Goal: Check status

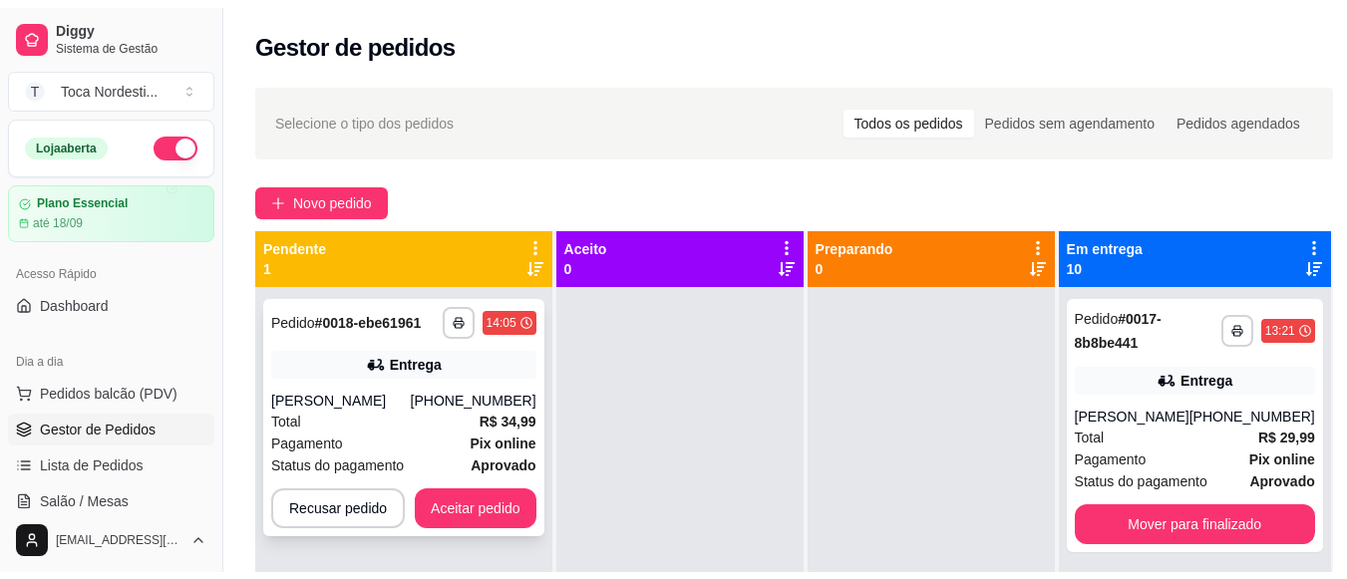
scroll to position [279, 0]
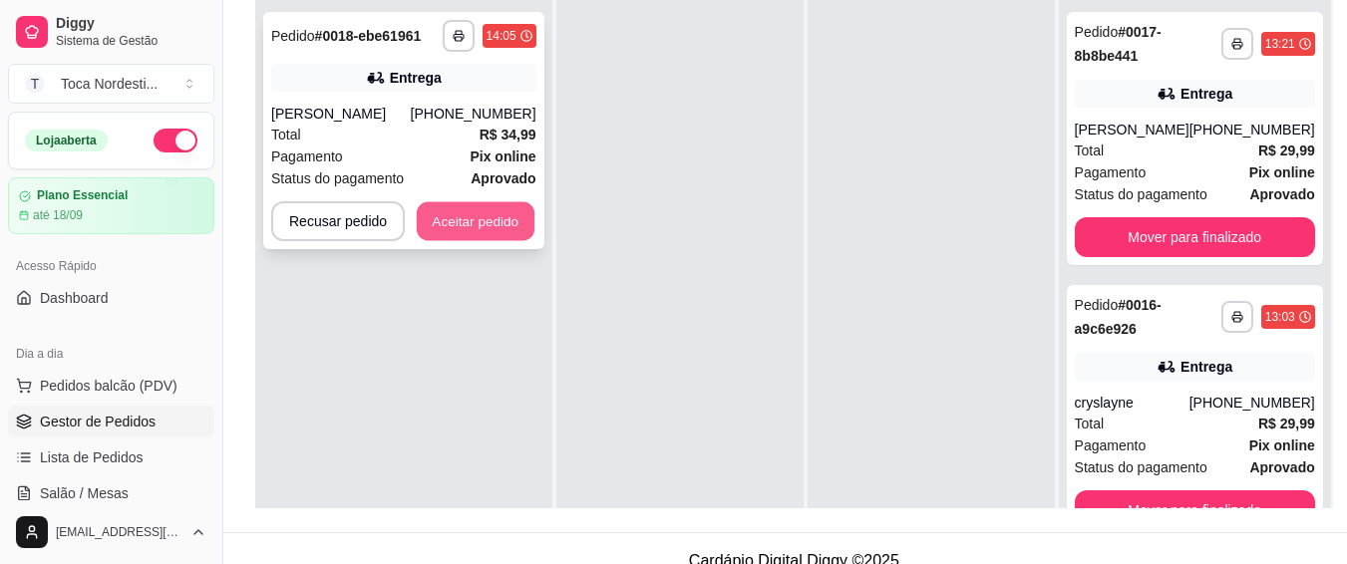
click at [485, 209] on button "Aceitar pedido" at bounding box center [476, 221] width 118 height 39
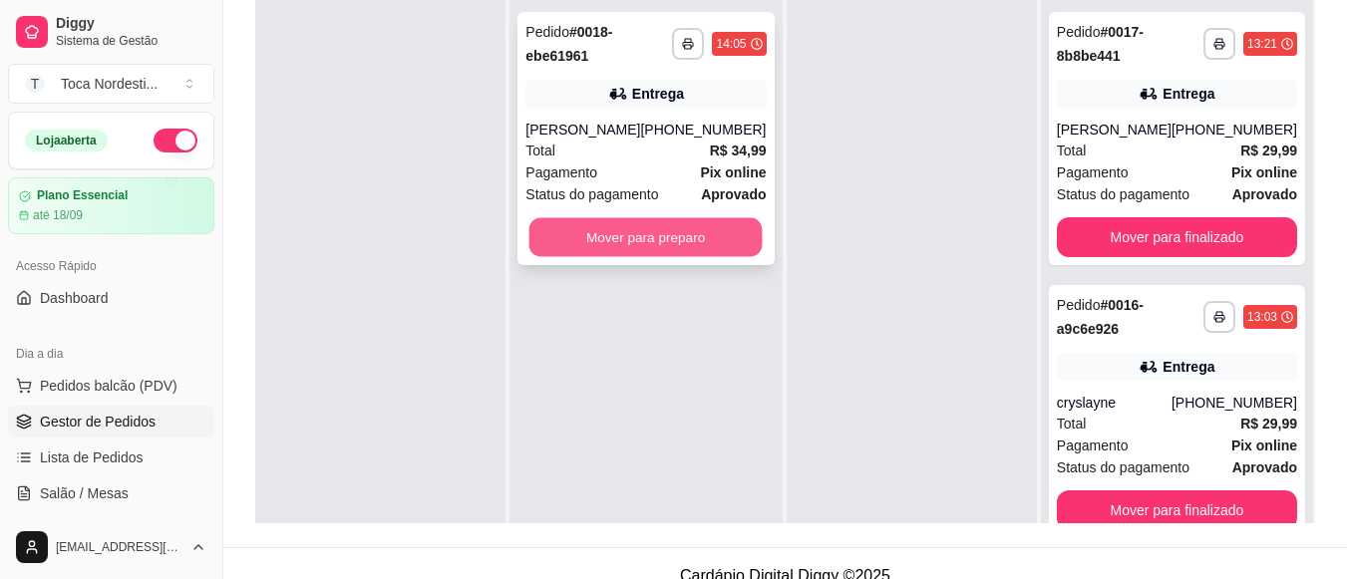
click at [708, 239] on button "Mover para preparo" at bounding box center [645, 237] width 233 height 39
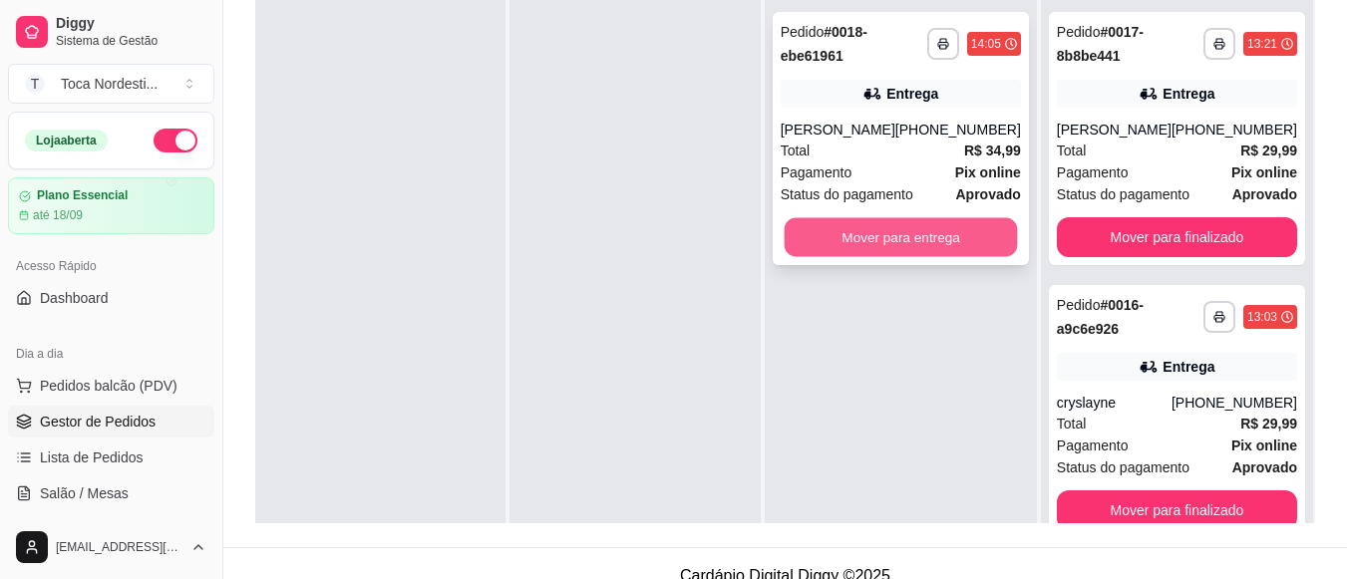
click at [835, 233] on button "Mover para entrega" at bounding box center [900, 237] width 233 height 39
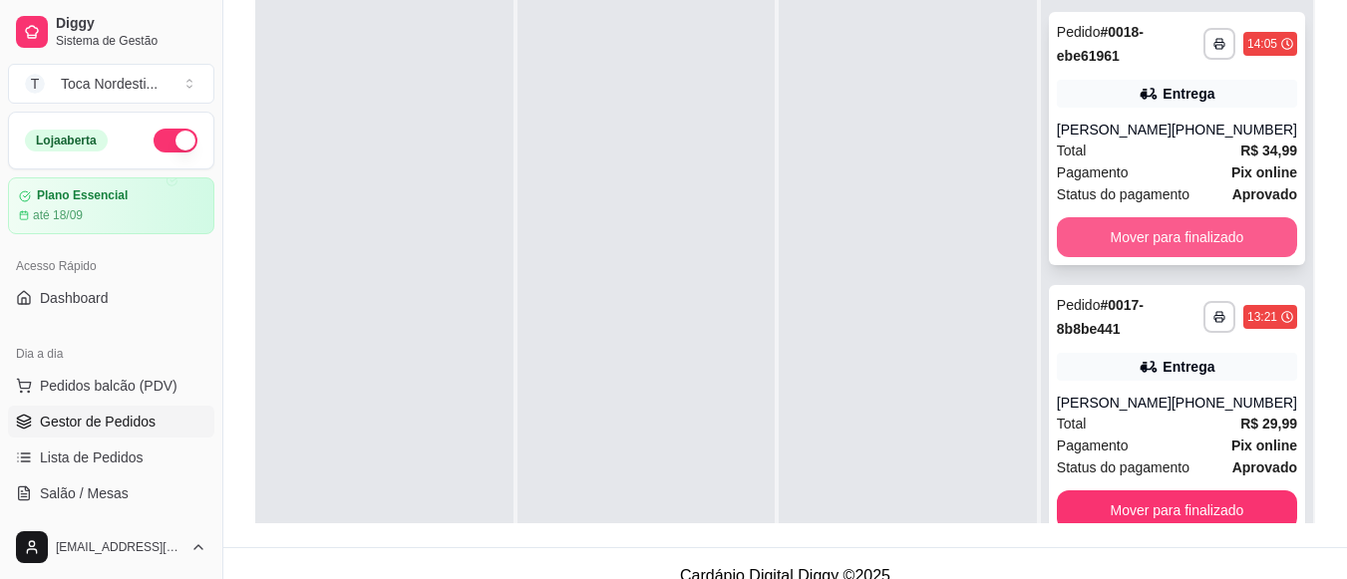
click at [1129, 228] on button "Mover para finalizado" at bounding box center [1177, 237] width 240 height 40
click at [1158, 239] on button "Mover para finalizado" at bounding box center [1176, 237] width 233 height 39
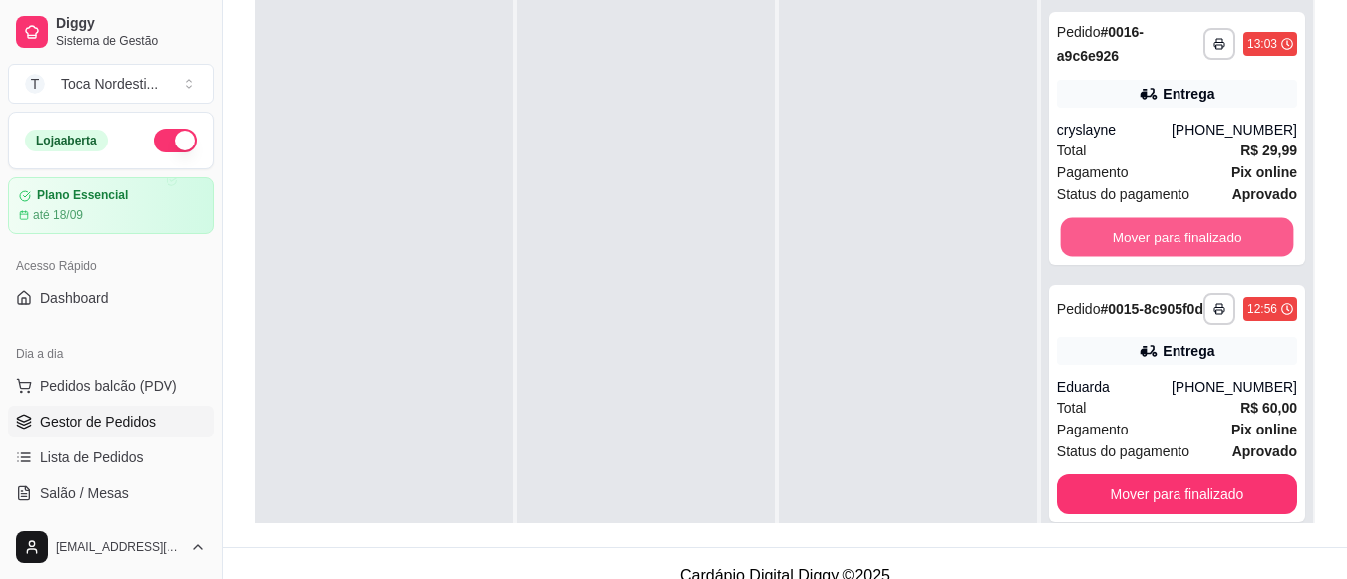
click at [1158, 239] on button "Mover para finalizado" at bounding box center [1176, 237] width 233 height 39
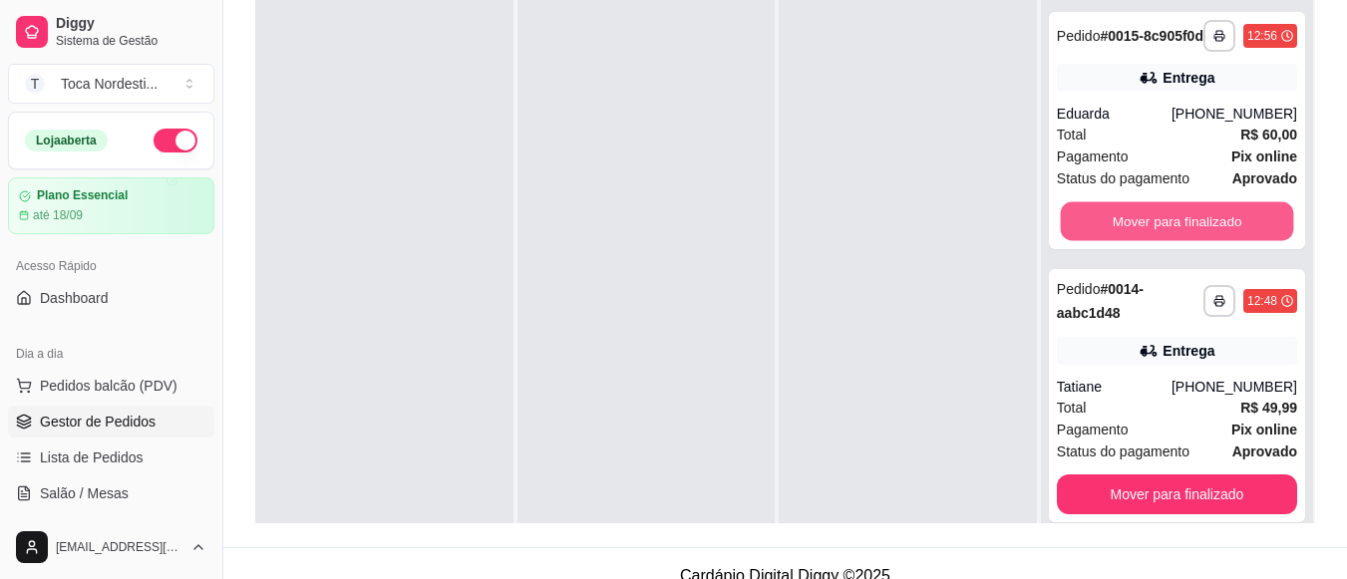
click at [1158, 239] on button "Mover para finalizado" at bounding box center [1176, 221] width 233 height 39
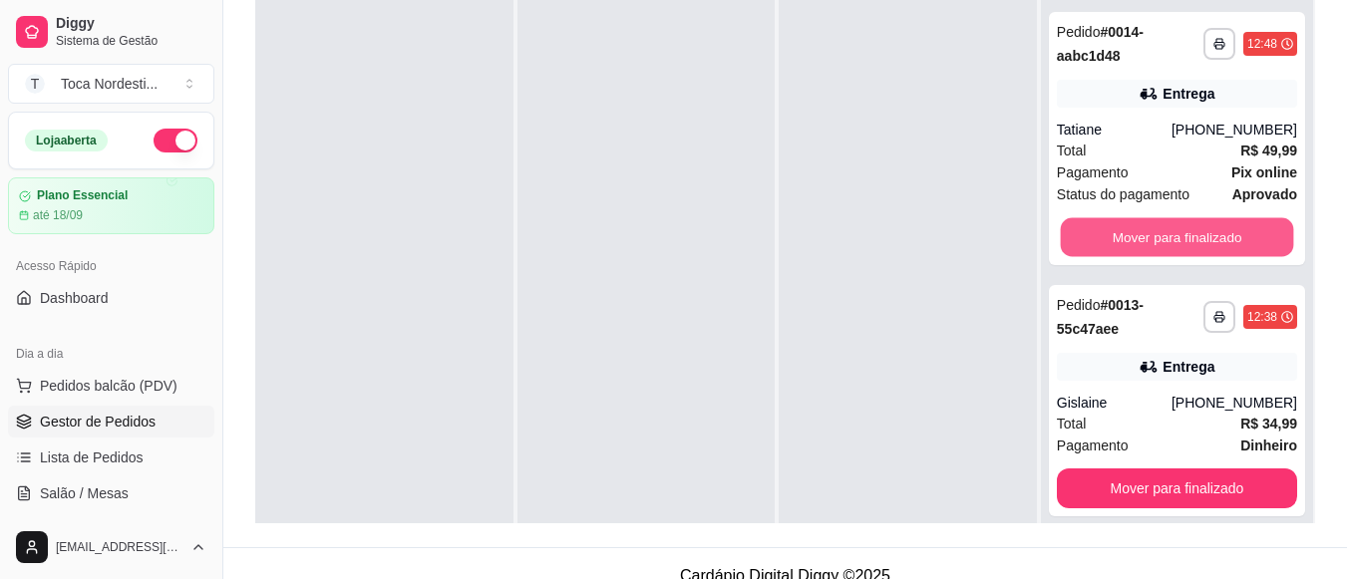
click at [1158, 239] on button "Mover para finalizado" at bounding box center [1176, 237] width 233 height 39
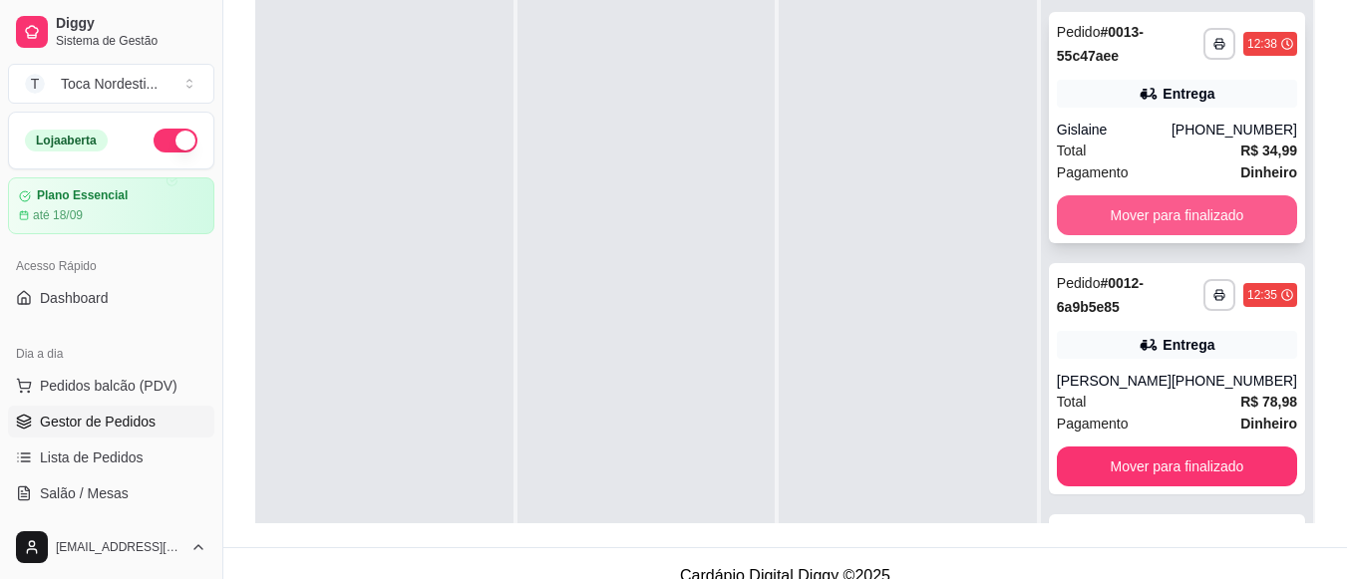
click at [1166, 219] on button "Mover para finalizado" at bounding box center [1177, 215] width 240 height 40
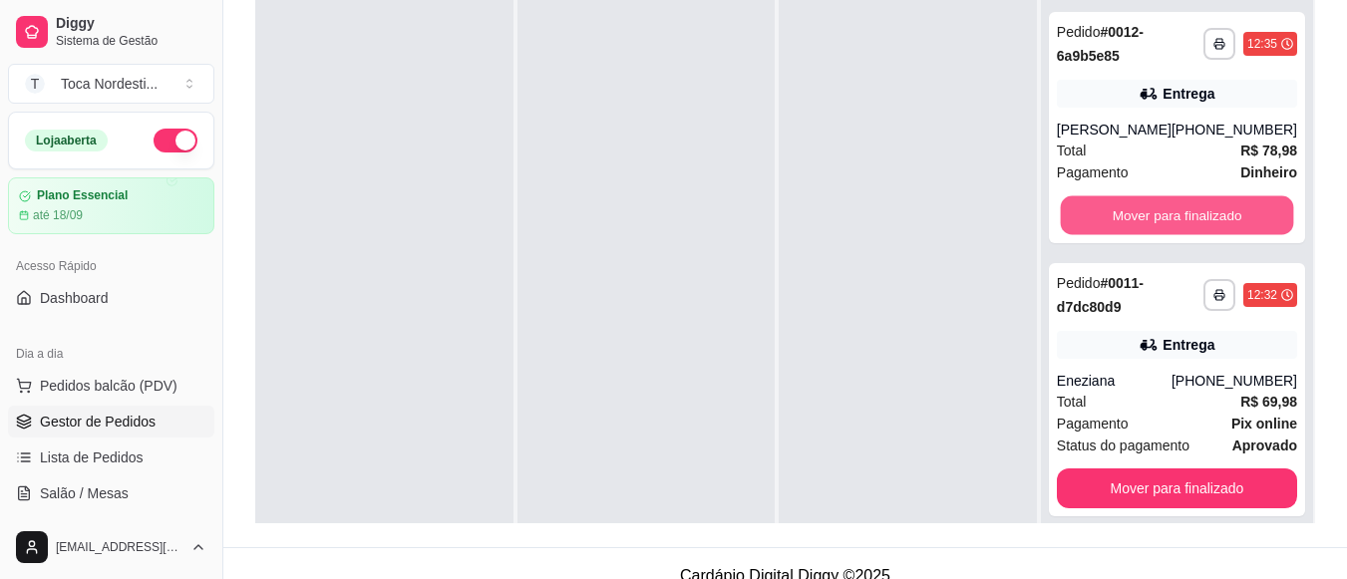
click at [1166, 219] on button "Mover para finalizado" at bounding box center [1176, 215] width 233 height 39
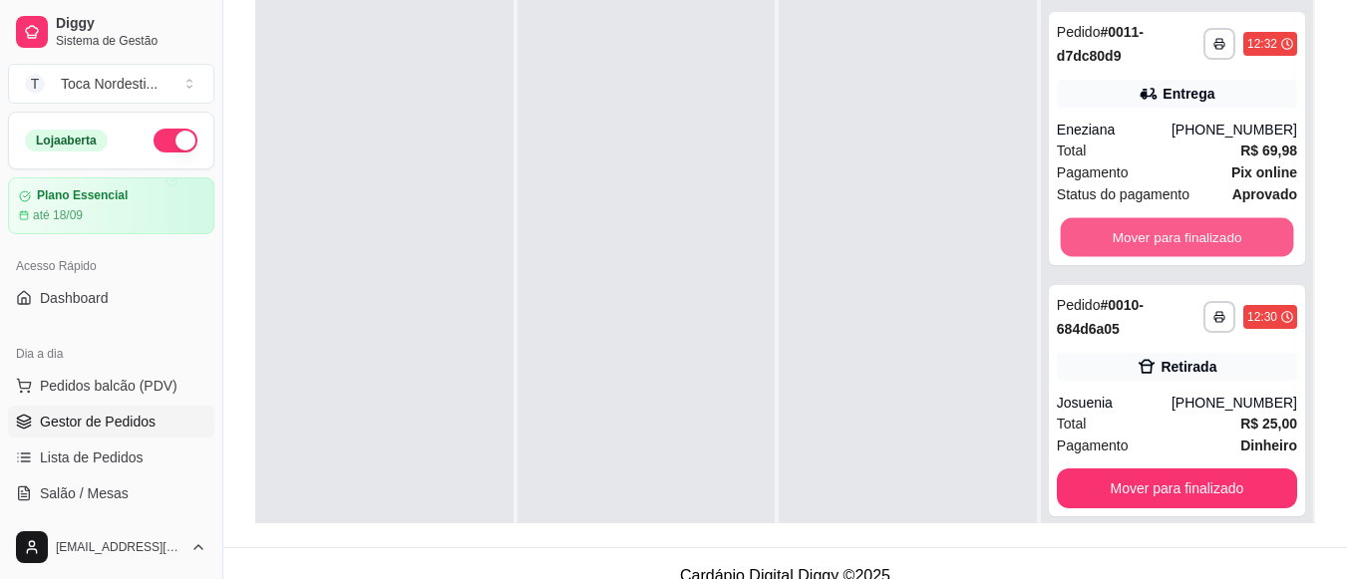
click at [1166, 219] on button "Mover para finalizado" at bounding box center [1176, 237] width 233 height 39
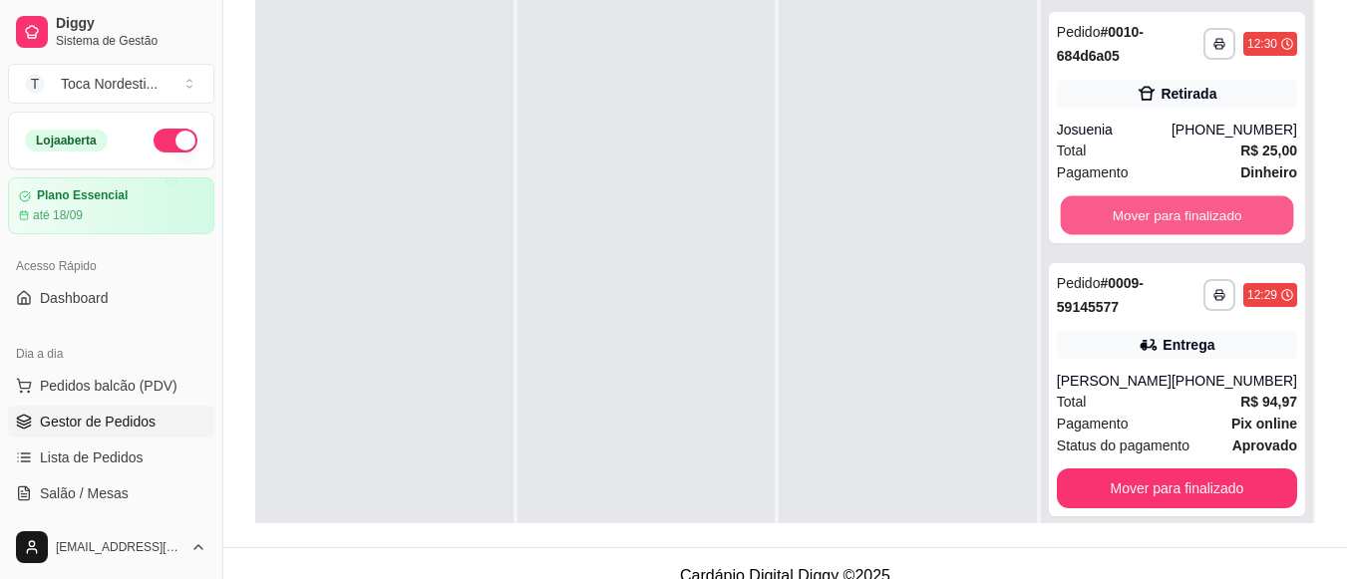
click at [1166, 219] on button "Mover para finalizado" at bounding box center [1176, 215] width 233 height 39
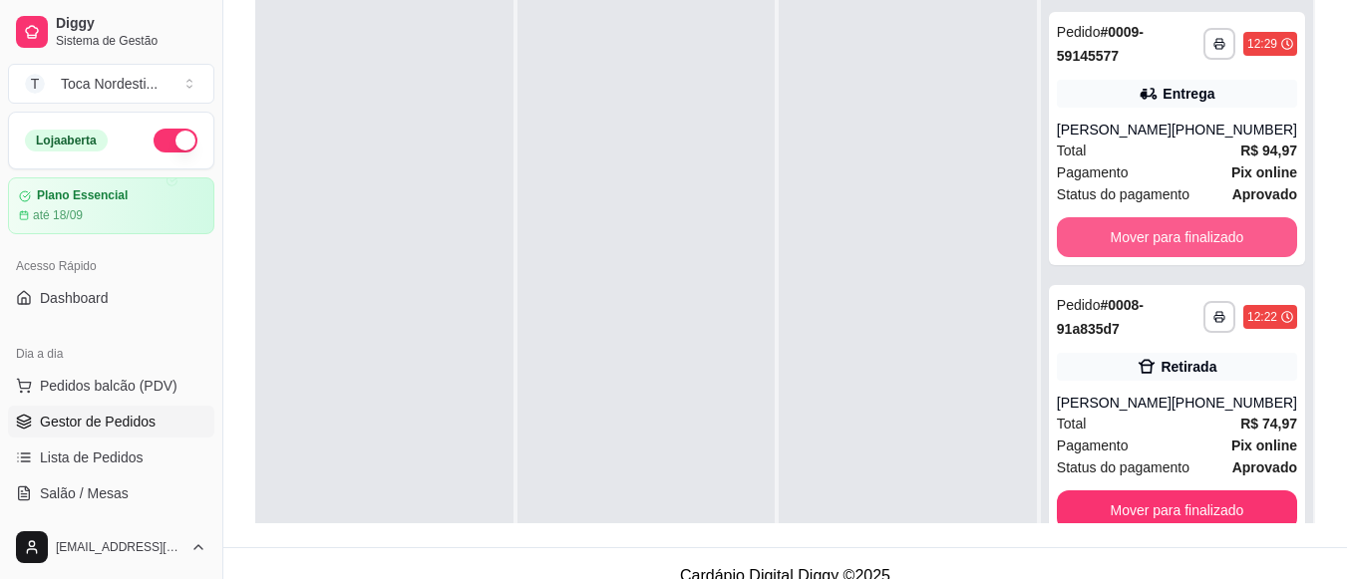
click at [1166, 219] on button "Mover para finalizado" at bounding box center [1177, 237] width 240 height 40
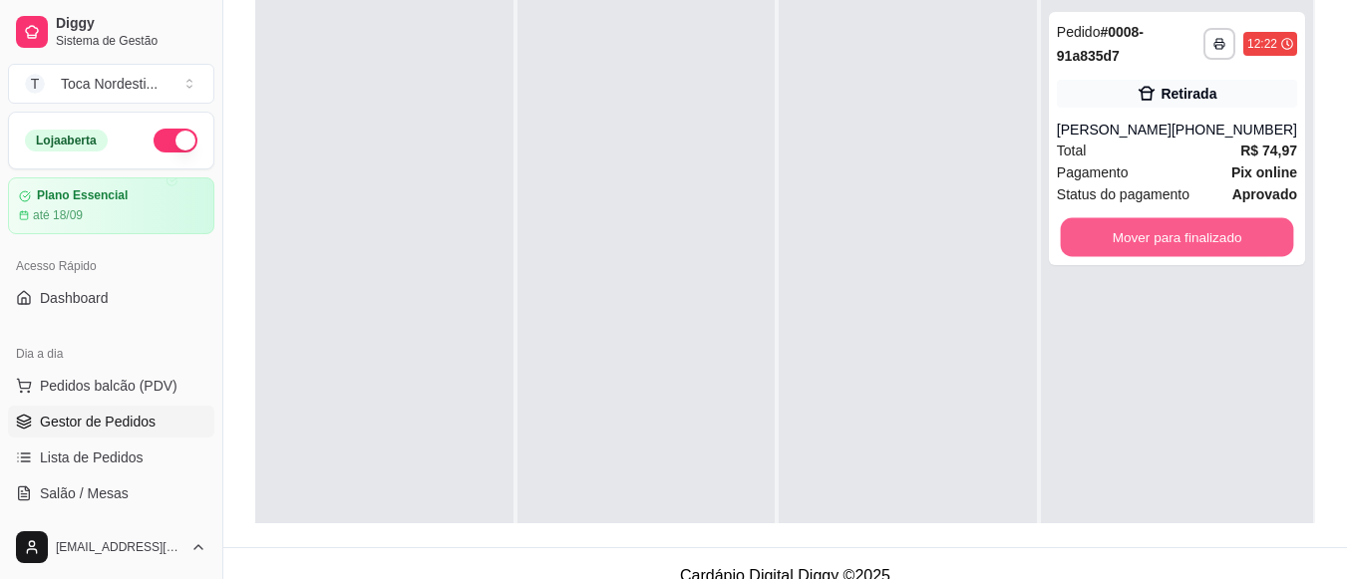
click at [1166, 219] on button "Mover para finalizado" at bounding box center [1176, 237] width 233 height 39
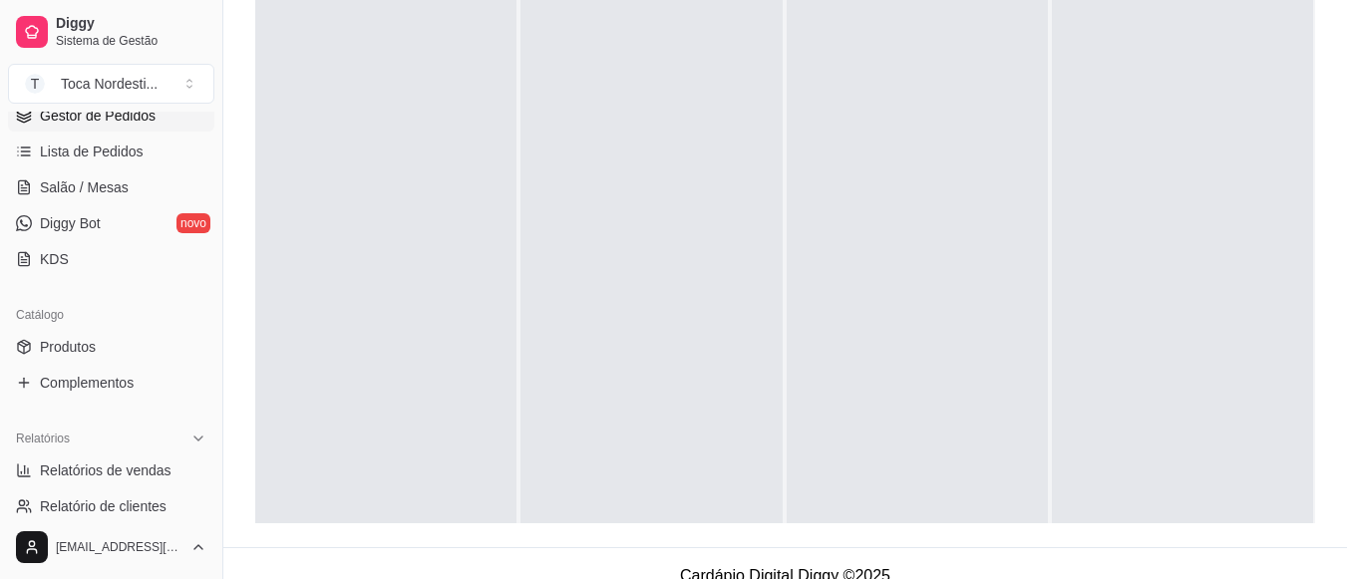
scroll to position [346, 0]
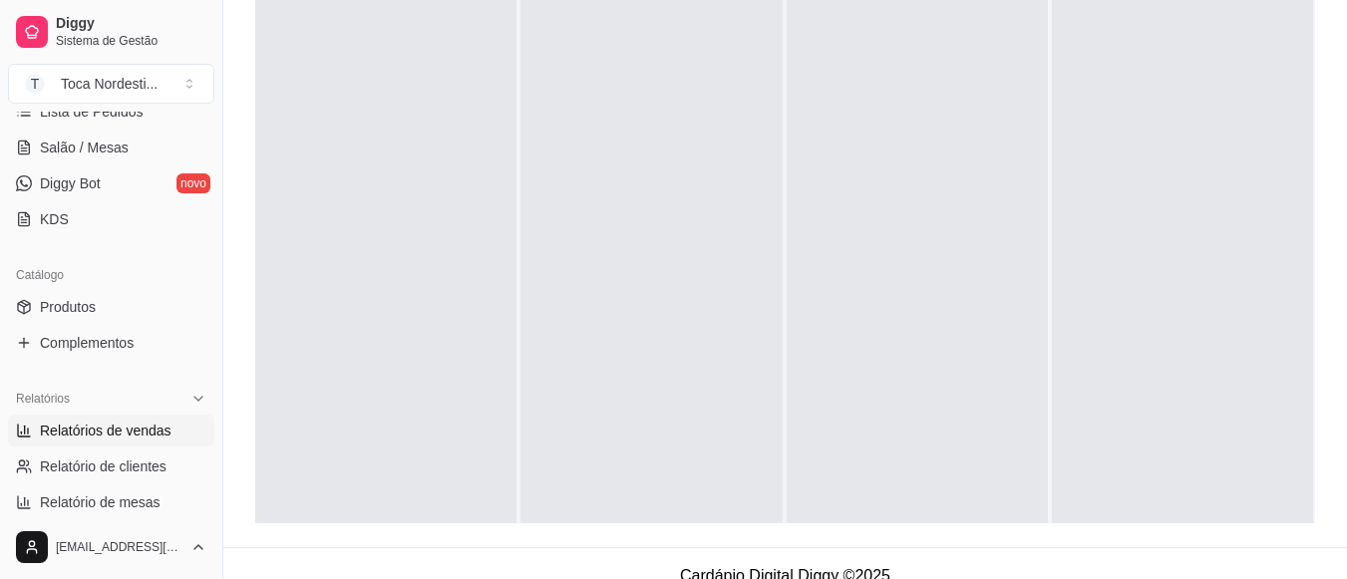
click at [147, 436] on span "Relatórios de vendas" at bounding box center [106, 431] width 132 height 20
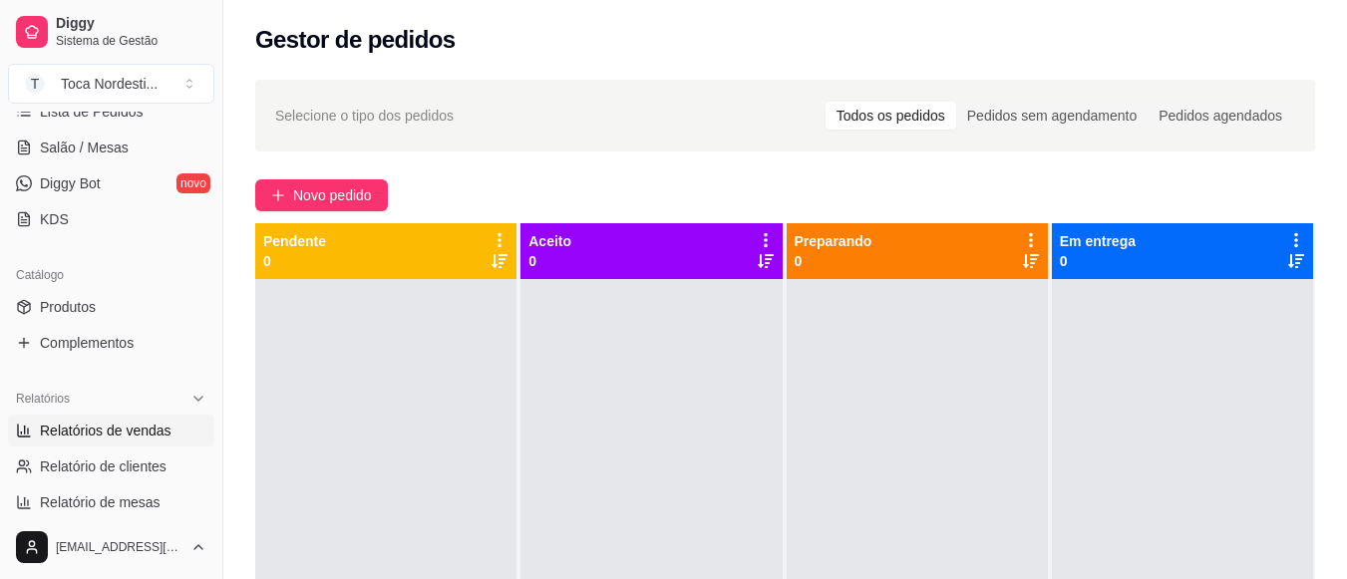
select select "ALL"
select select "0"
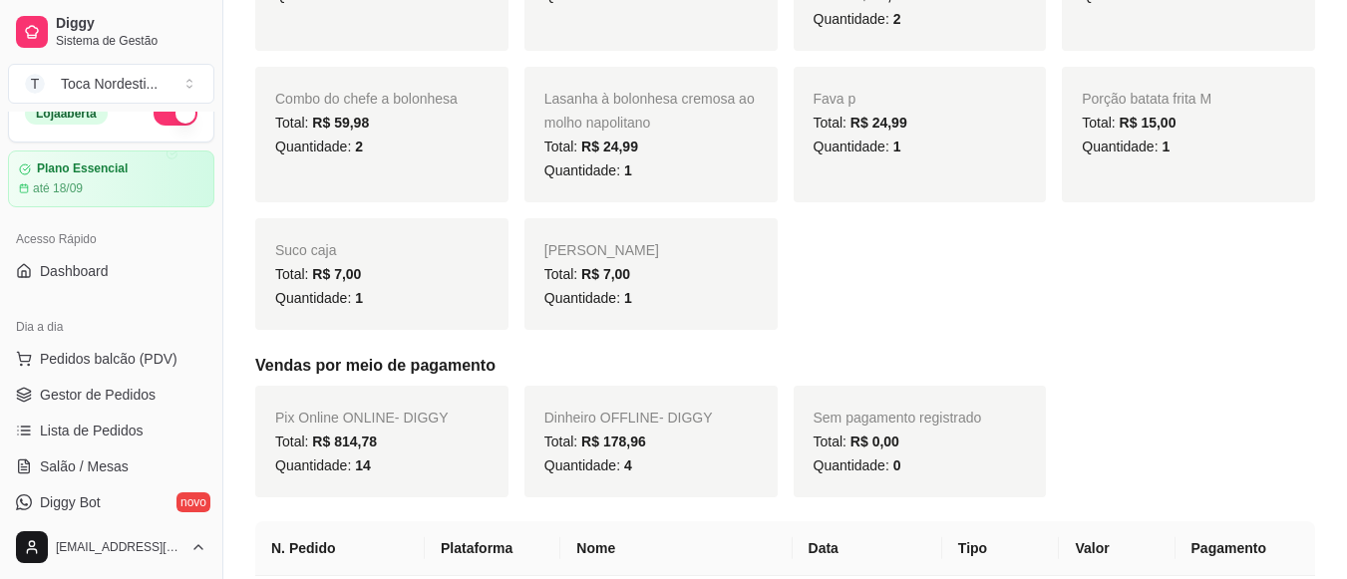
scroll to position [718, 0]
